Goal: Information Seeking & Learning: Find specific page/section

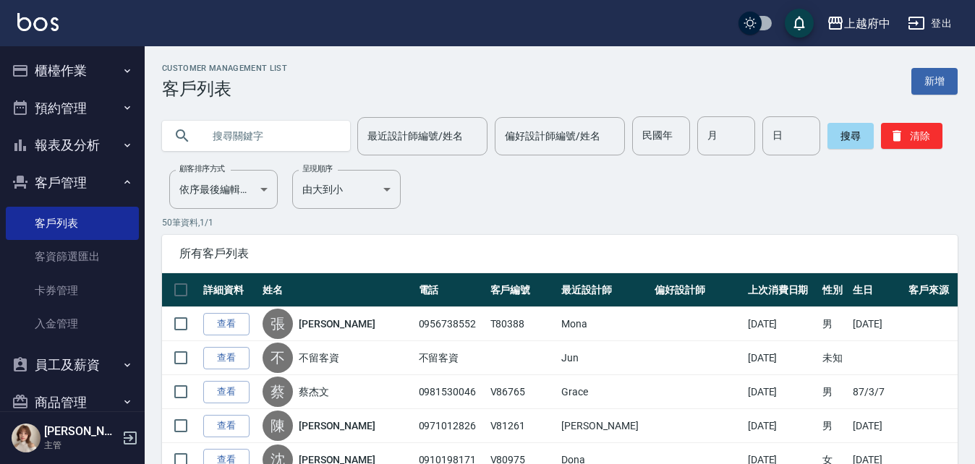
click at [259, 128] on input "text" at bounding box center [270, 135] width 136 height 39
type input "H"
type input "[PERSON_NAME]"
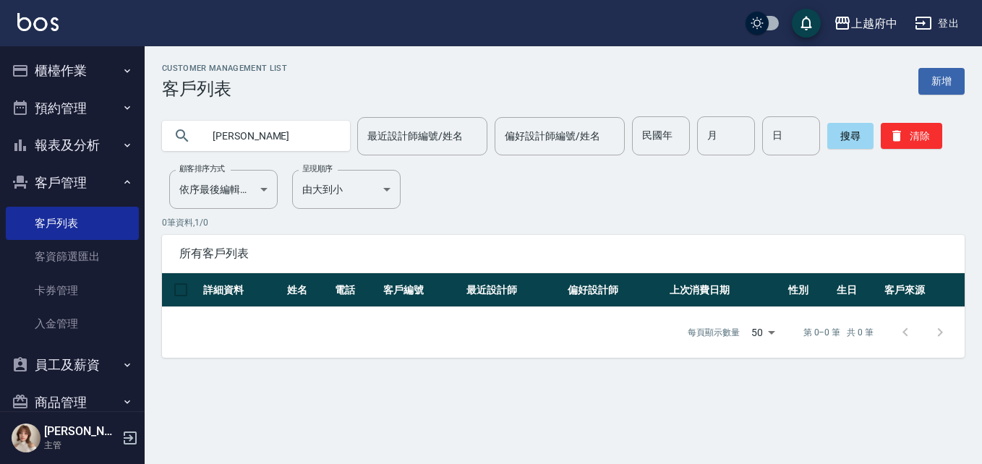
drag, startPoint x: 309, startPoint y: 138, endPoint x: 128, endPoint y: 127, distance: 181.8
click at [138, 137] on div "上越府中 登出 櫃檯作業 打帳單 帳單列表 掛單列表 營業儀表板 現金收支登錄 材料自購登錄 每日結帳 排班表 現場電腦打卡 預約管理 預約管理 單日預約紀錄…" at bounding box center [491, 232] width 982 height 464
type input "86948"
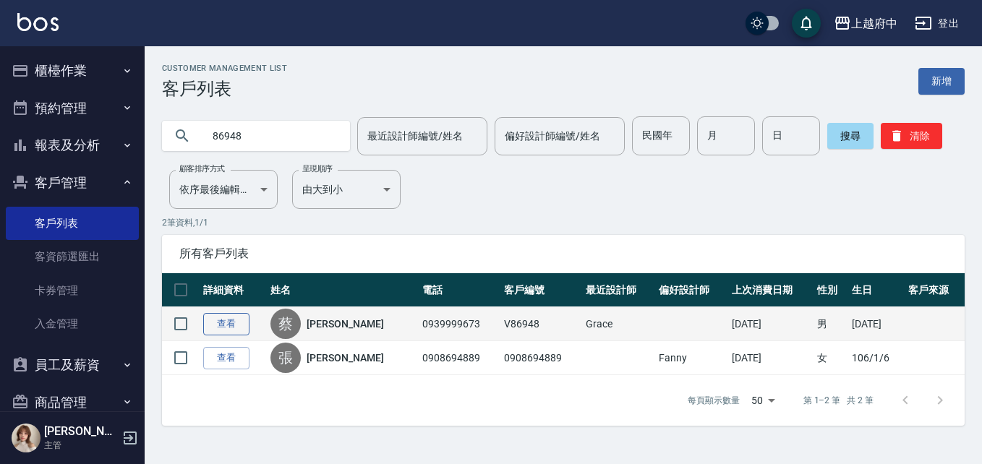
click at [241, 327] on link "查看" at bounding box center [226, 324] width 46 height 22
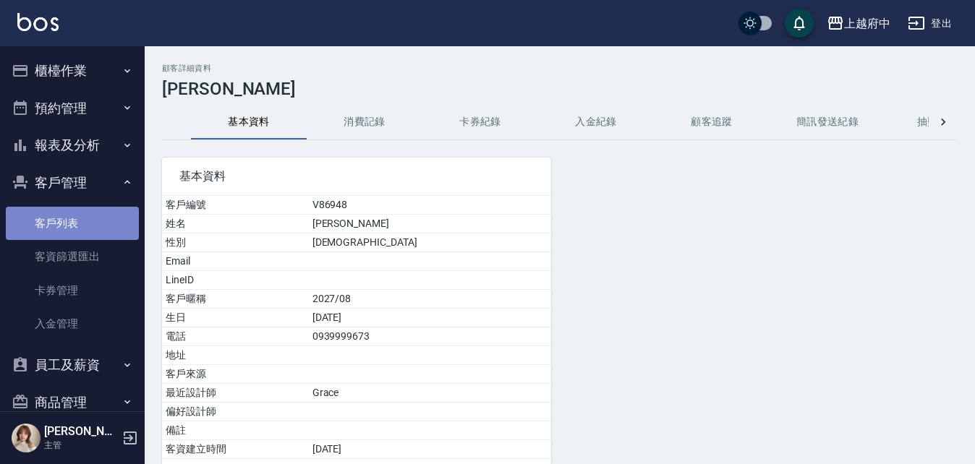
click at [79, 215] on link "客戶列表" at bounding box center [72, 223] width 133 height 33
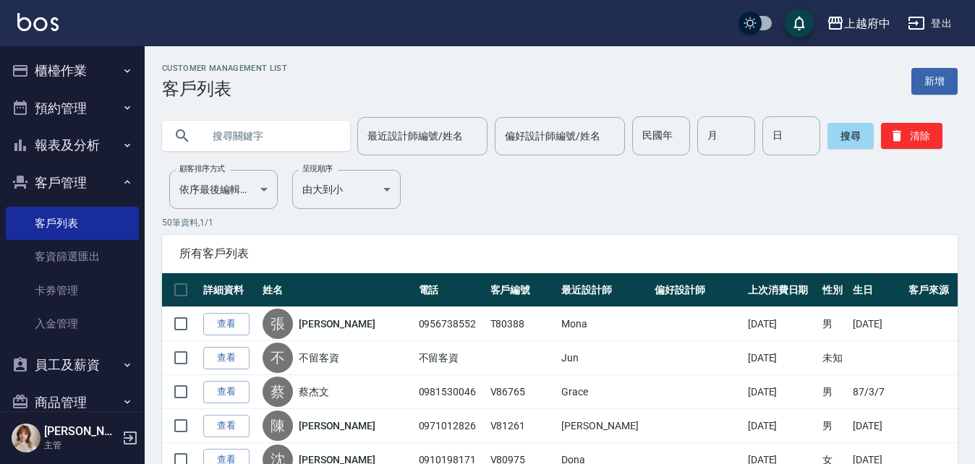
click at [245, 136] on input "text" at bounding box center [270, 135] width 136 height 39
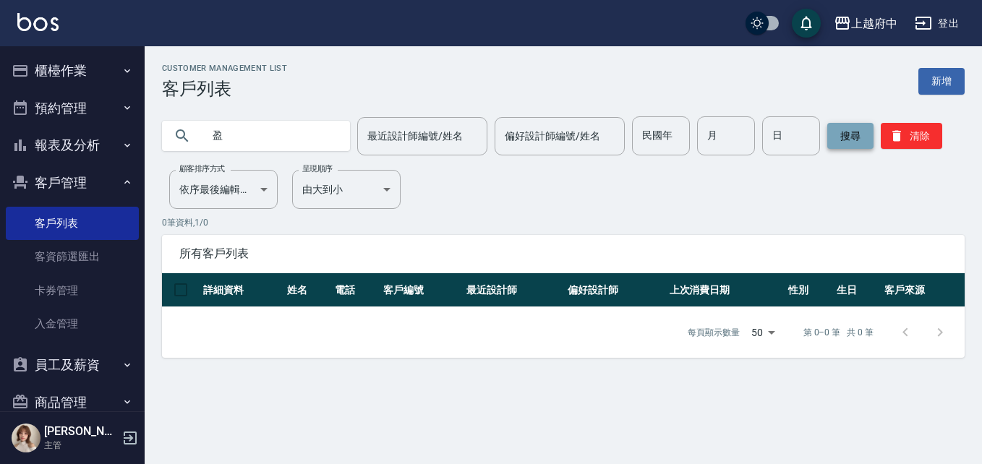
type input "盈"
click at [827, 136] on button "搜尋" at bounding box center [850, 136] width 46 height 26
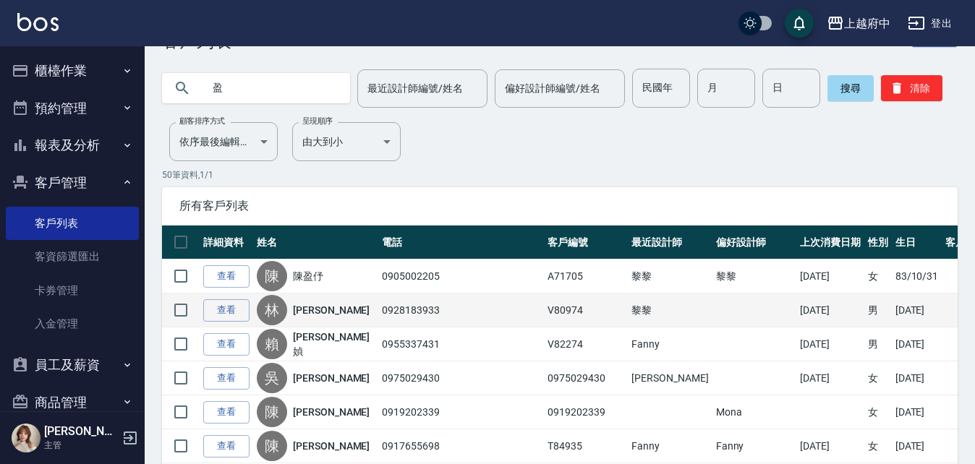
scroll to position [72, 0]
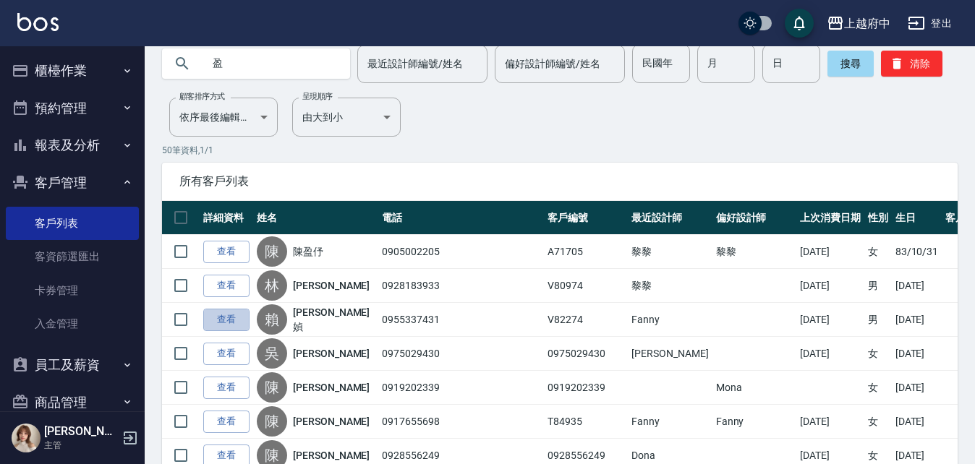
click at [223, 321] on link "查看" at bounding box center [226, 320] width 46 height 22
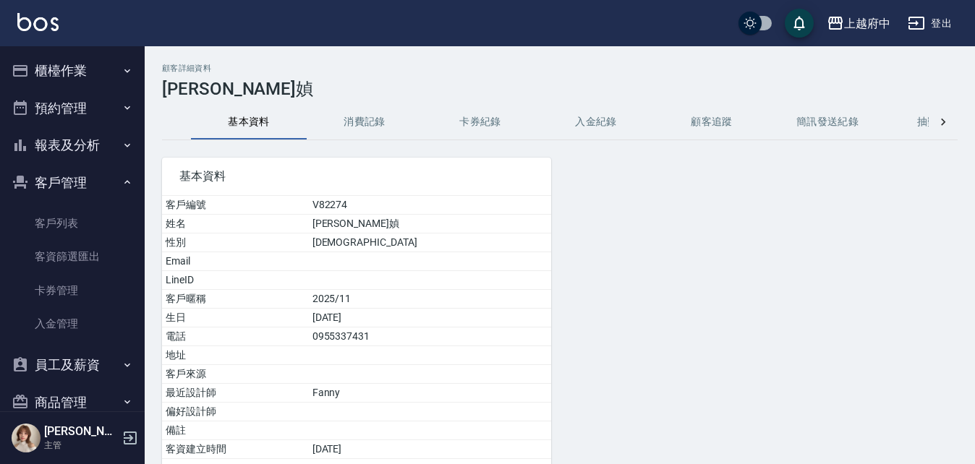
click at [369, 116] on button "消費記錄" at bounding box center [365, 122] width 116 height 35
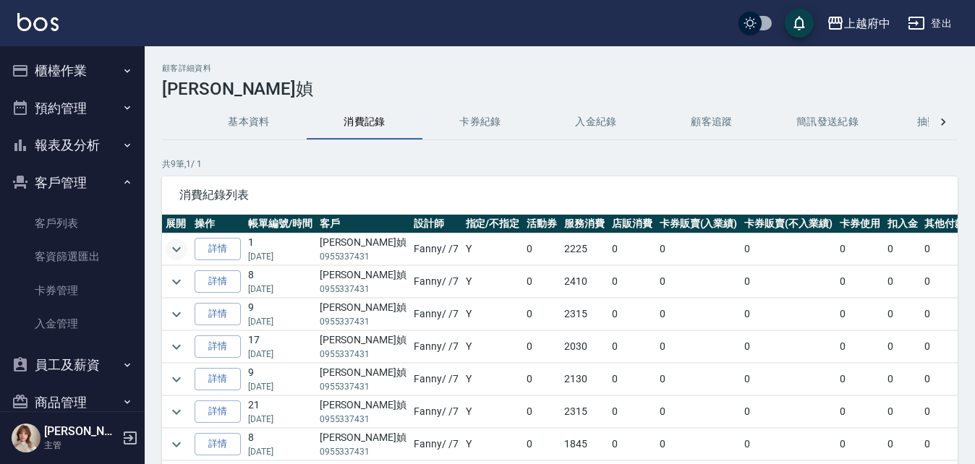
click at [181, 247] on icon "expand row" at bounding box center [176, 249] width 17 height 17
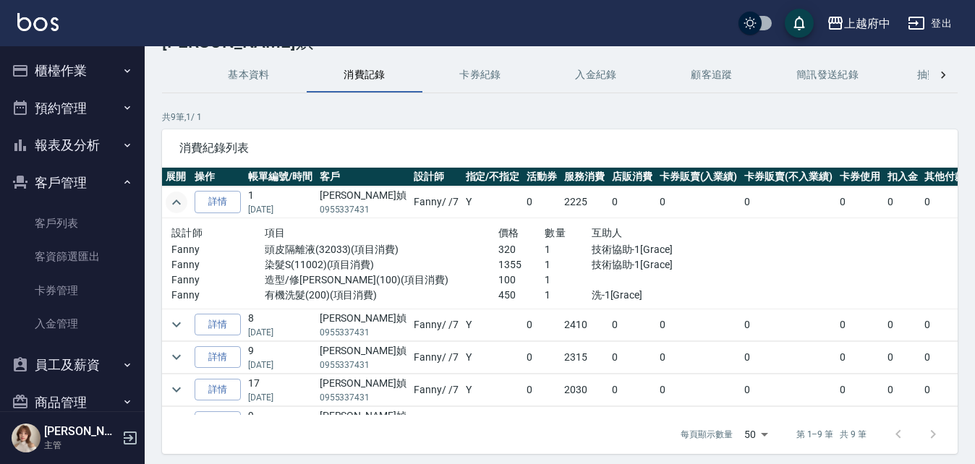
scroll to position [72, 0]
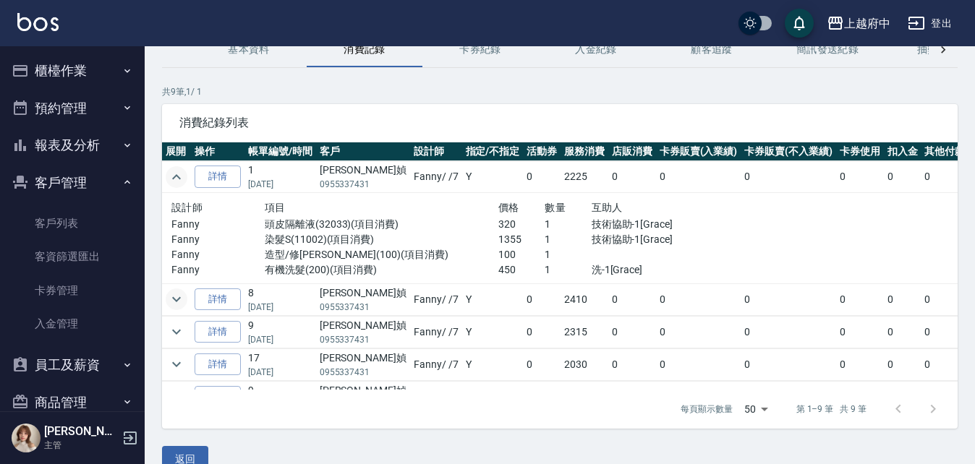
click at [174, 297] on icon "expand row" at bounding box center [176, 299] width 17 height 17
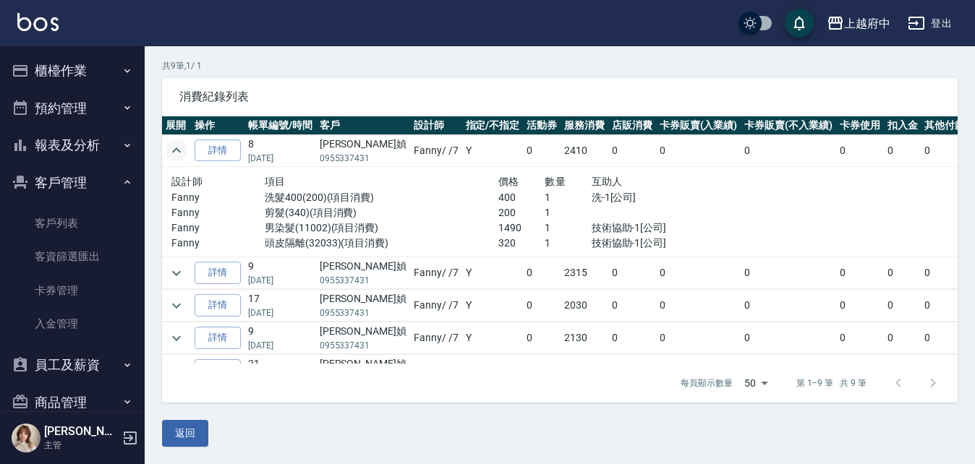
scroll to position [145, 0]
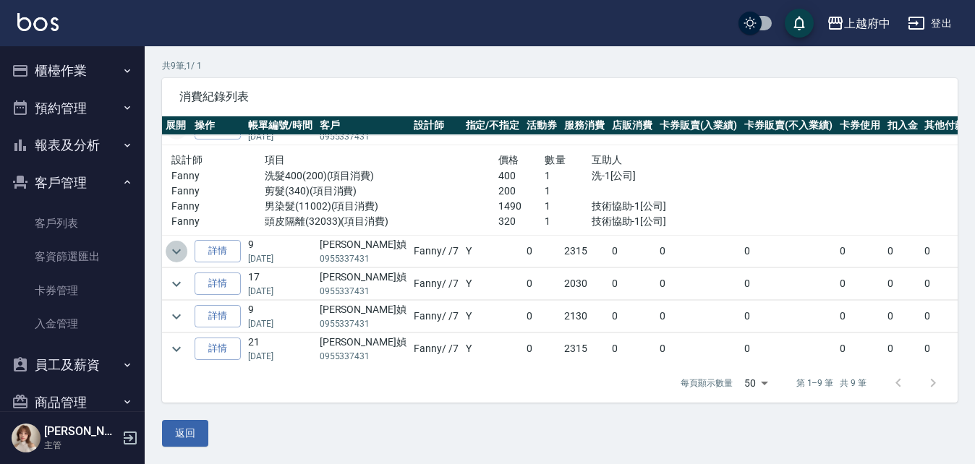
click at [175, 252] on icon "expand row" at bounding box center [176, 251] width 9 height 5
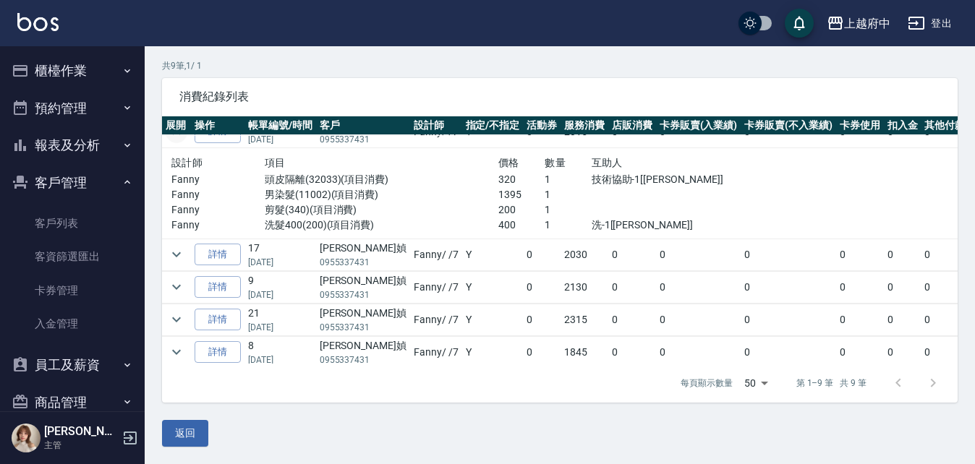
scroll to position [289, 0]
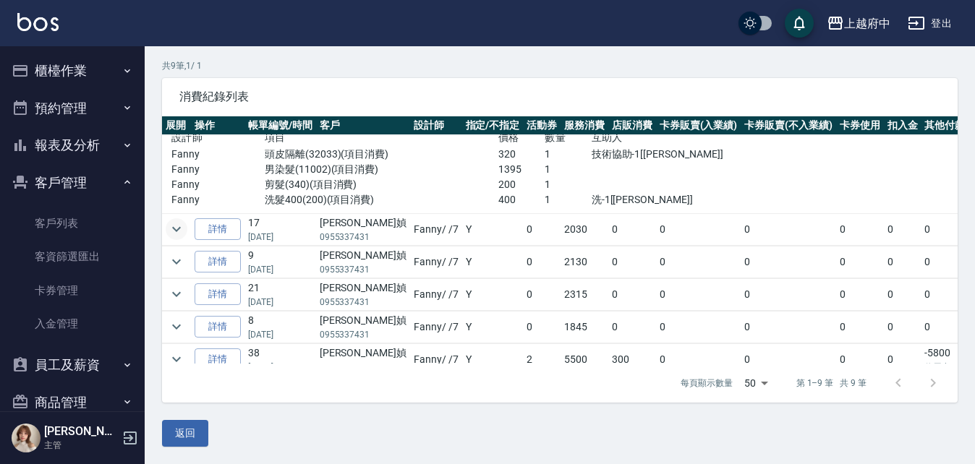
click at [173, 231] on icon "expand row" at bounding box center [176, 229] width 17 height 17
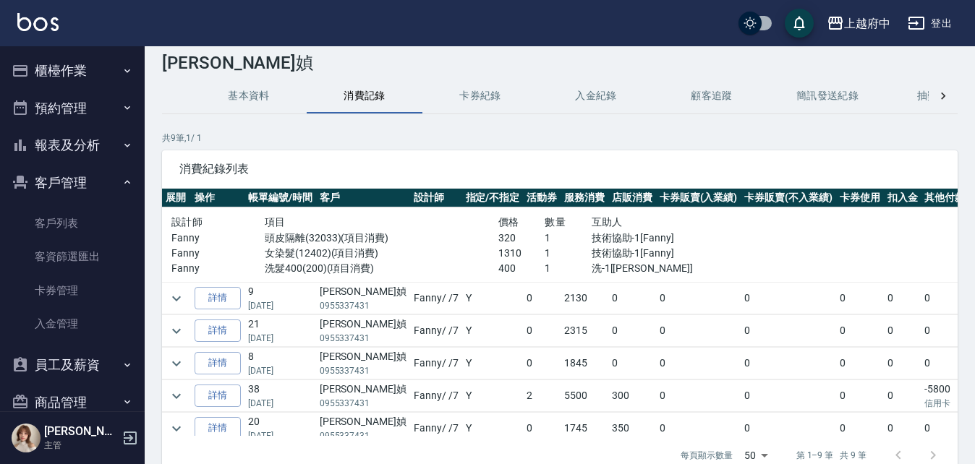
scroll to position [420, 0]
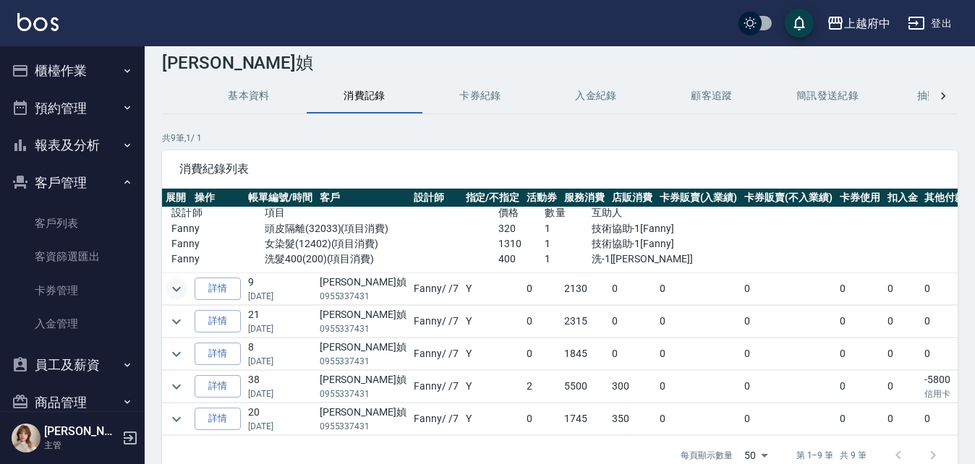
click at [178, 281] on icon "expand row" at bounding box center [176, 289] width 17 height 17
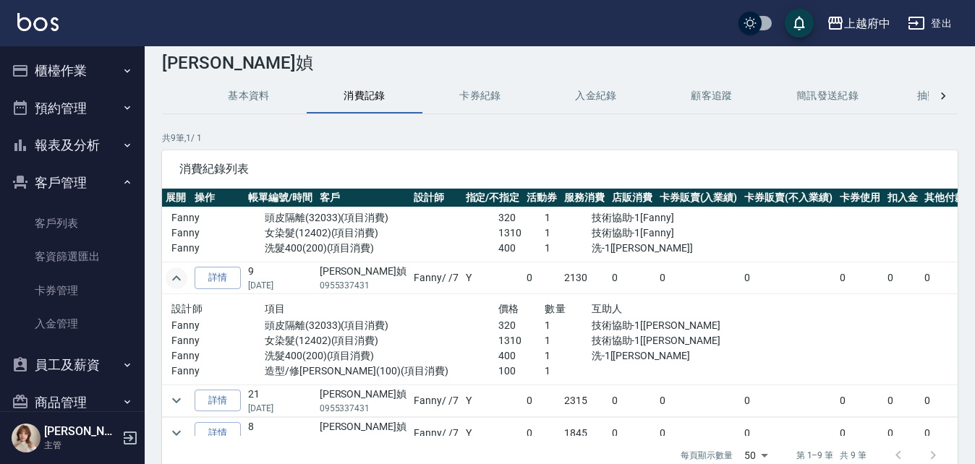
scroll to position [492, 0]
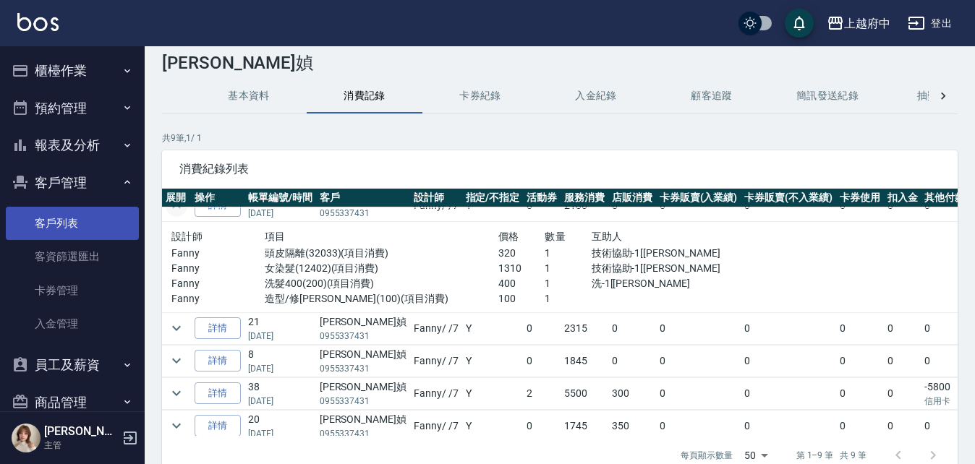
click at [41, 216] on link "客戶列表" at bounding box center [72, 223] width 133 height 33
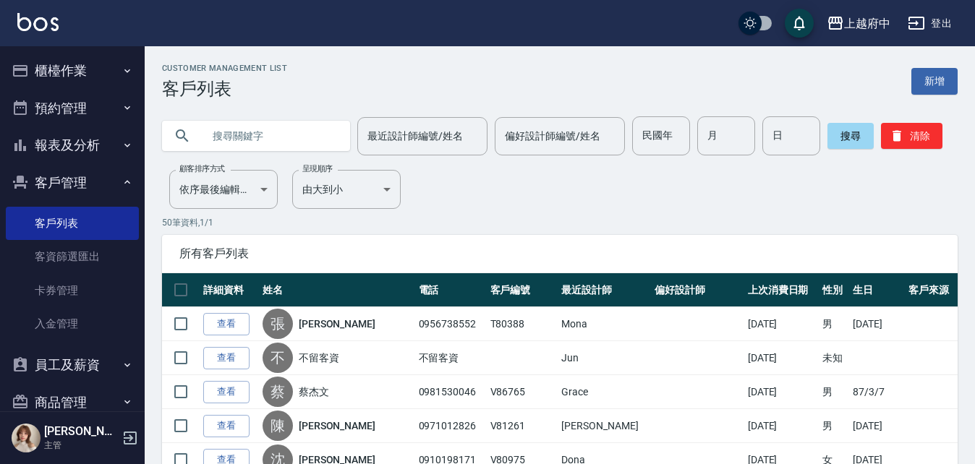
click at [263, 138] on input "text" at bounding box center [270, 135] width 136 height 39
type input "0968847694"
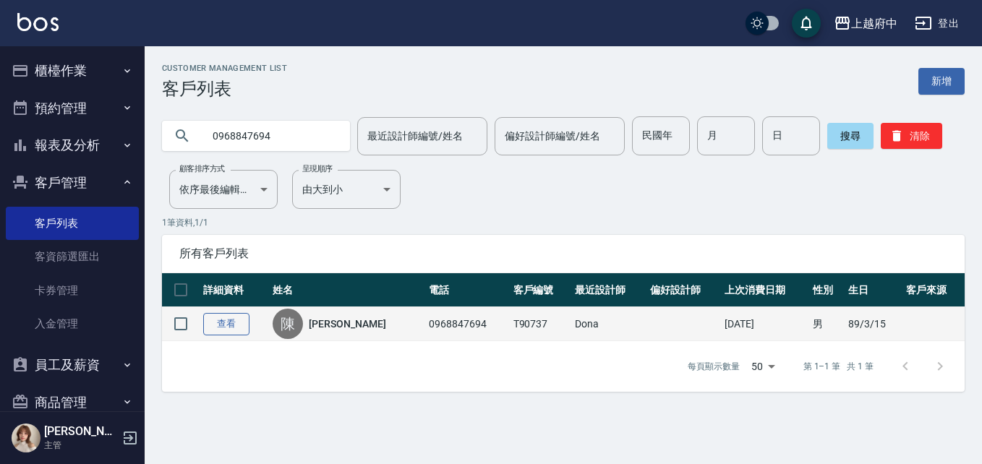
click at [238, 317] on link "查看" at bounding box center [226, 324] width 46 height 22
